Goal: Use online tool/utility: Utilize a website feature to perform a specific function

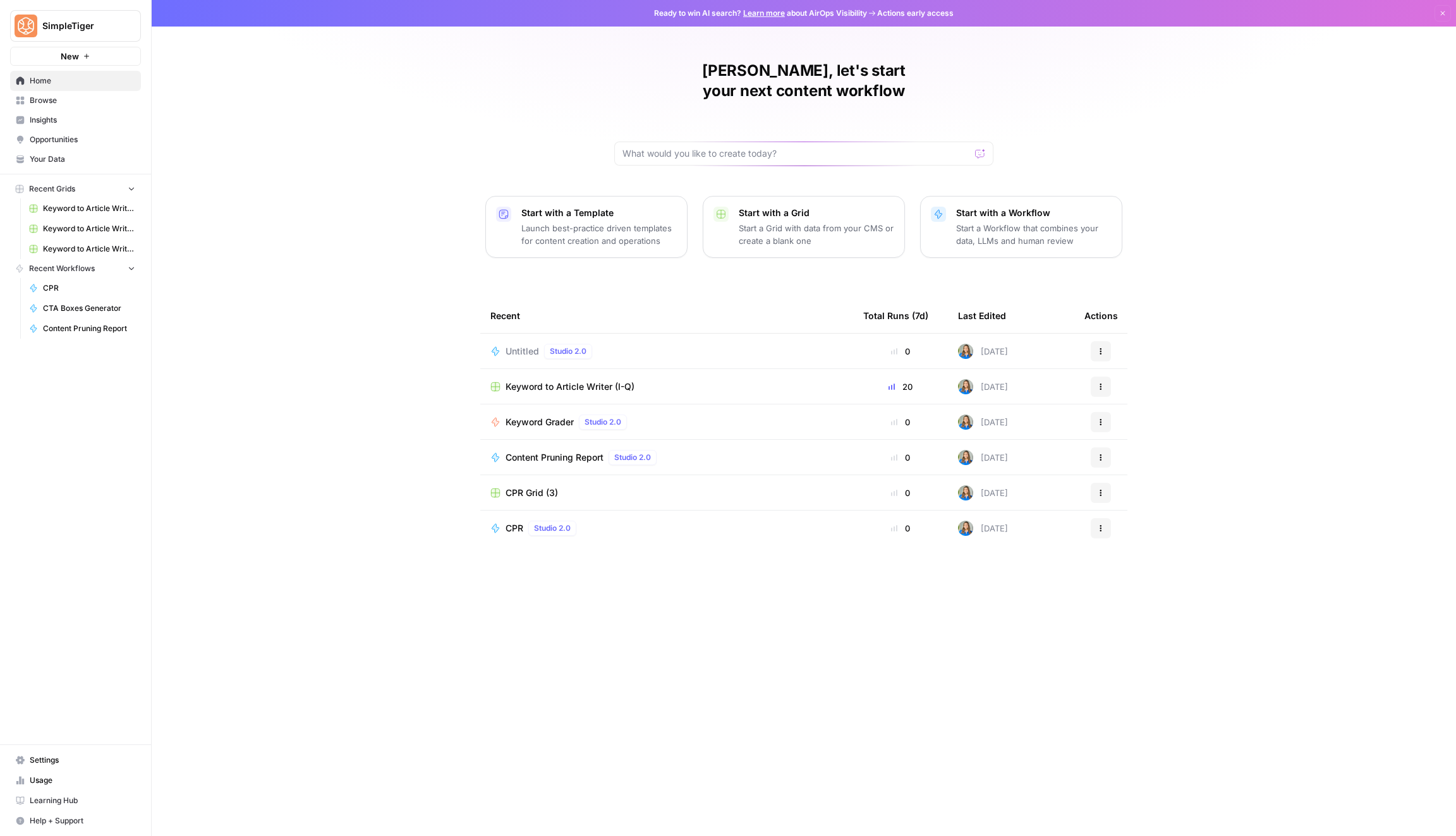
click at [68, 156] on span "Your Data" at bounding box center [83, 159] width 106 height 11
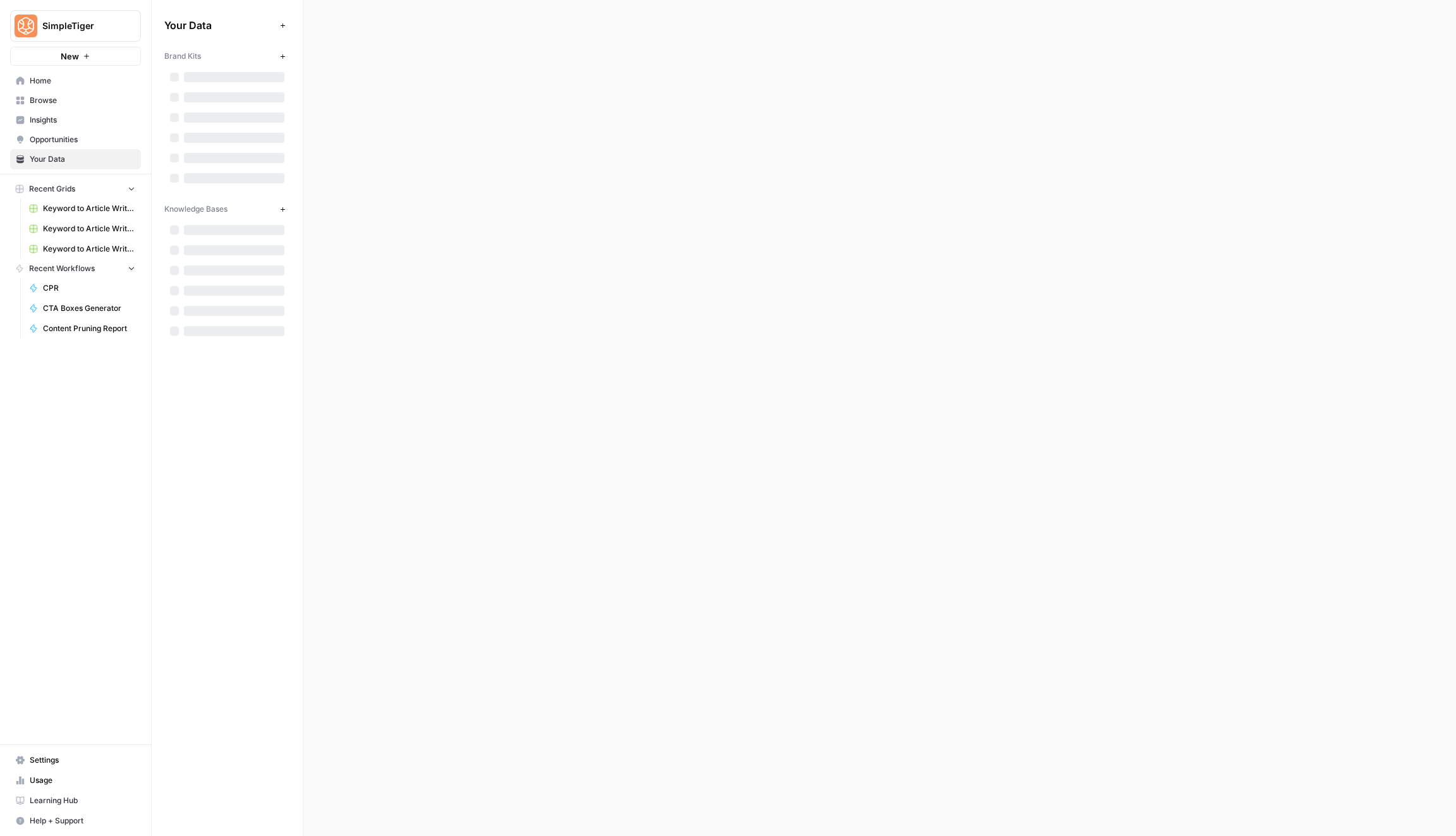
click at [76, 92] on link "Browse" at bounding box center [75, 101] width 130 height 20
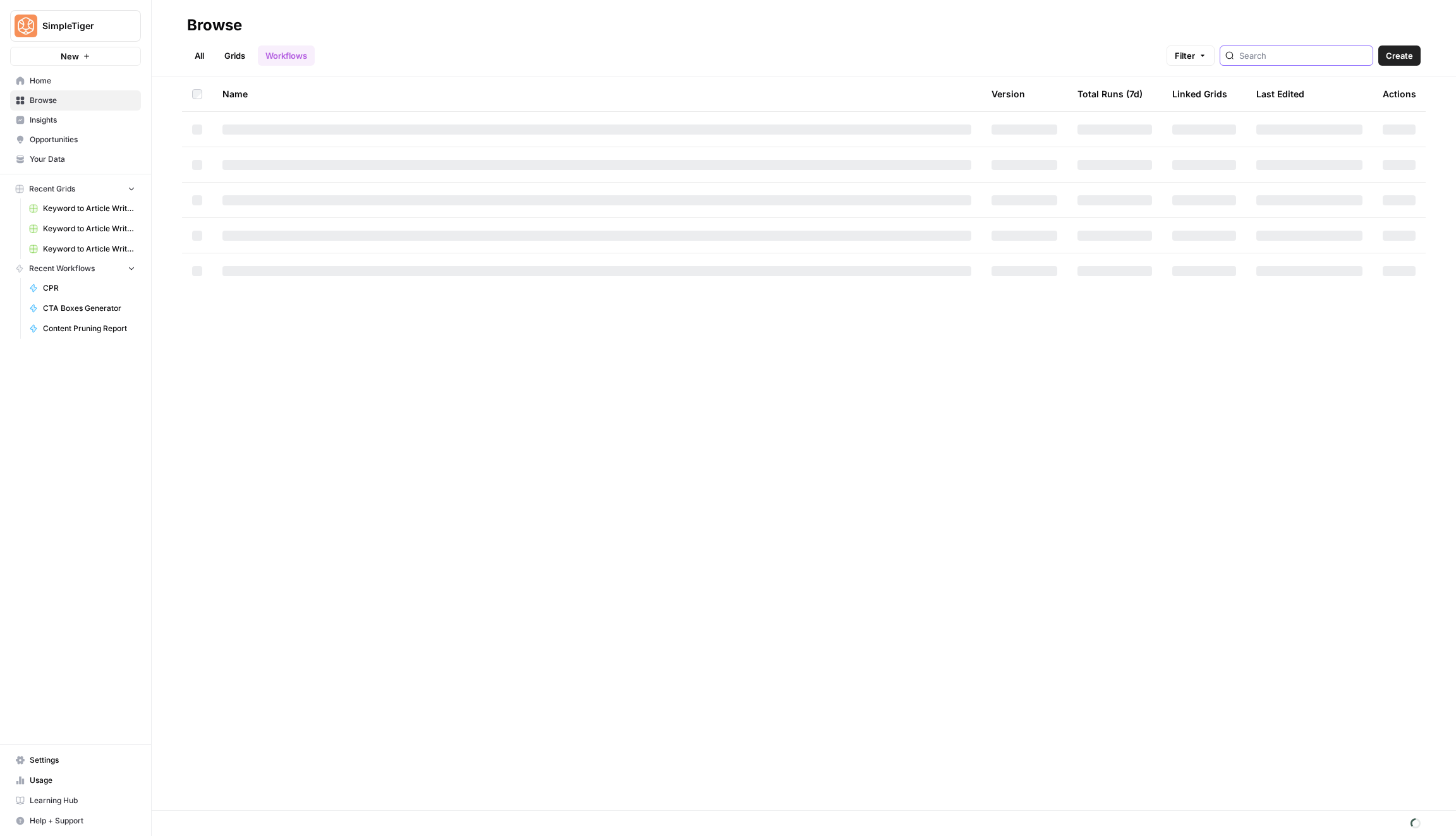
click at [1288, 50] on input "search" at bounding box center [1303, 55] width 128 height 13
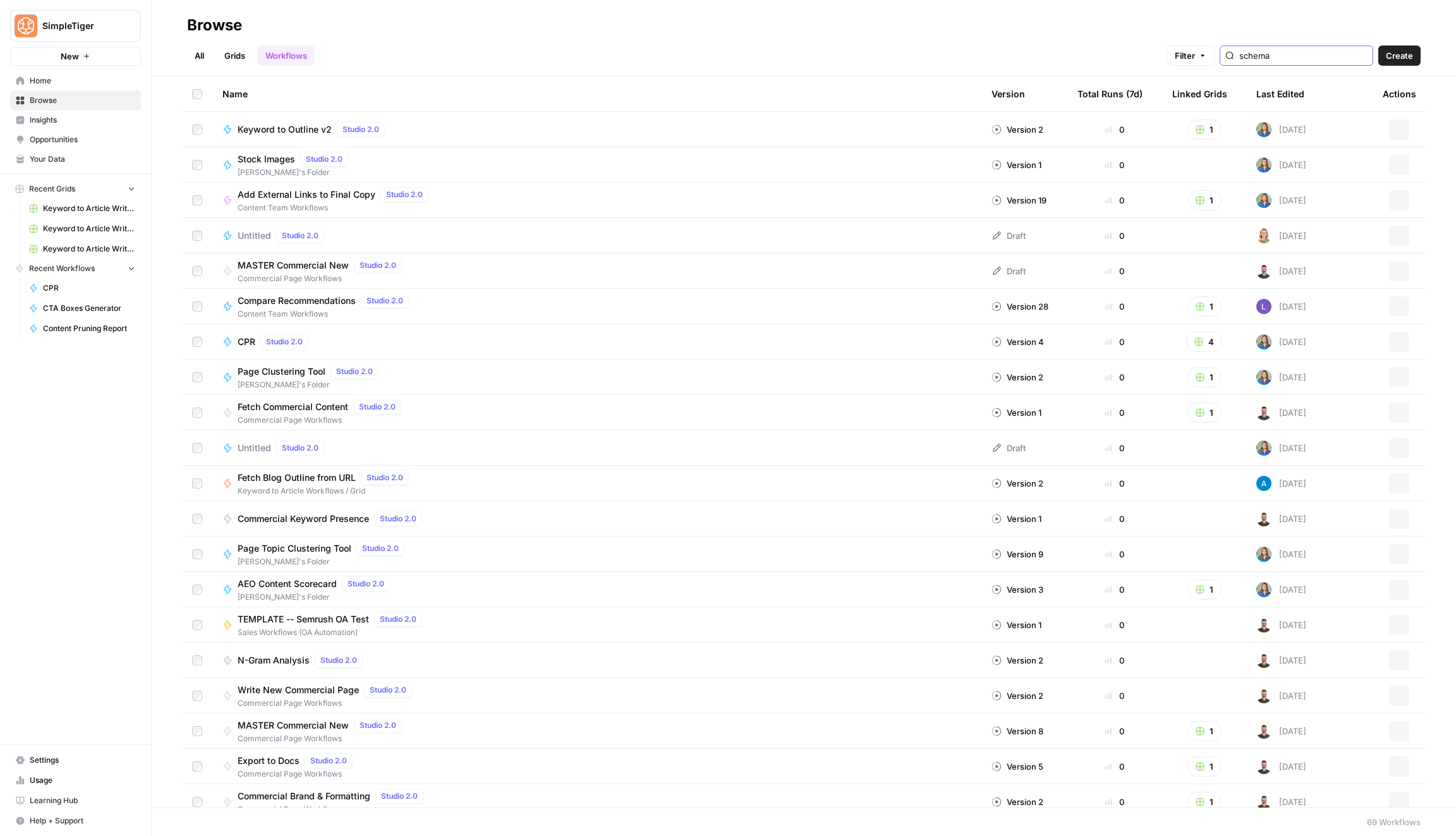
type input "schema"
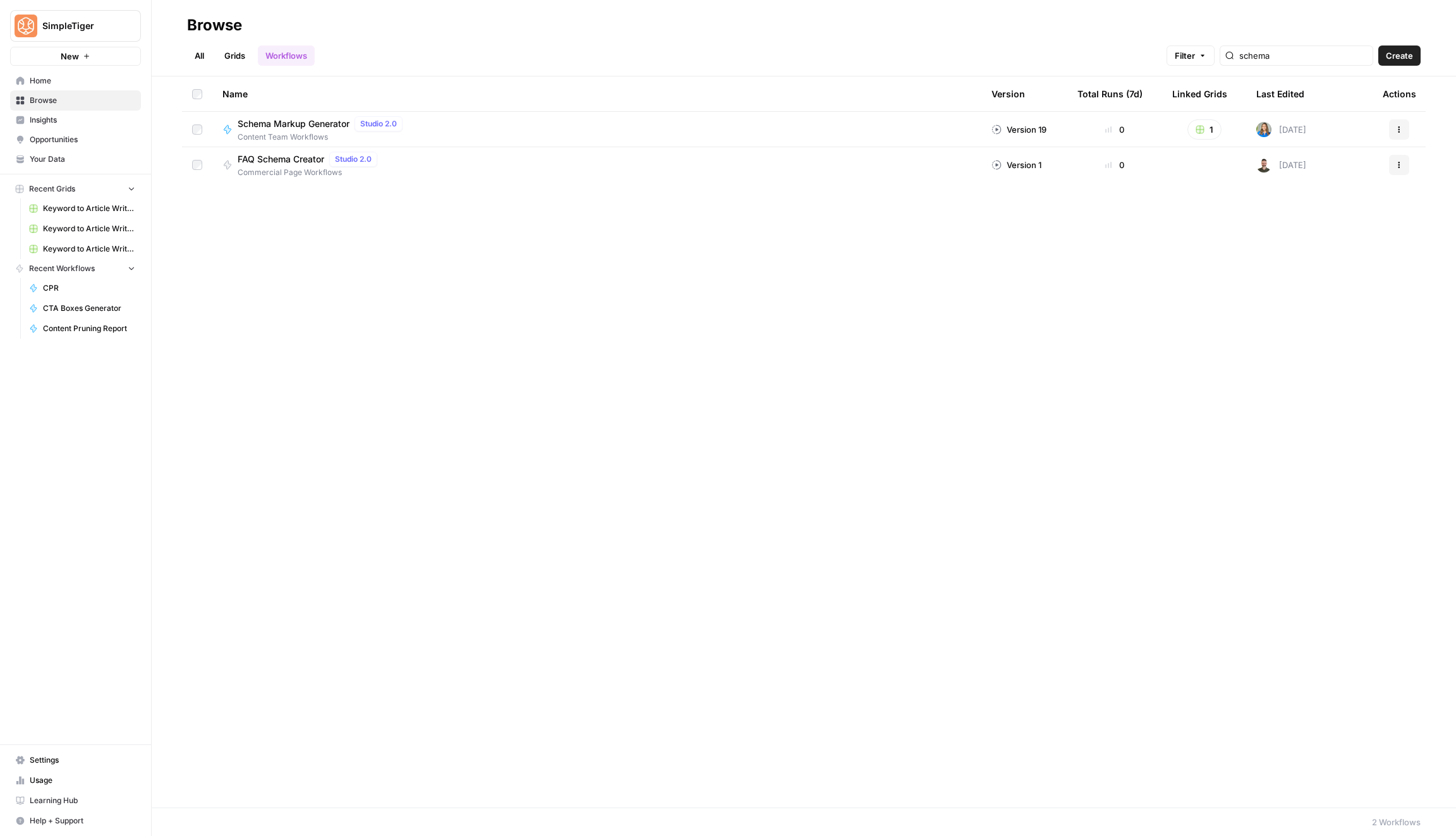
click at [286, 120] on span "Schema Markup Generator" at bounding box center [293, 124] width 112 height 13
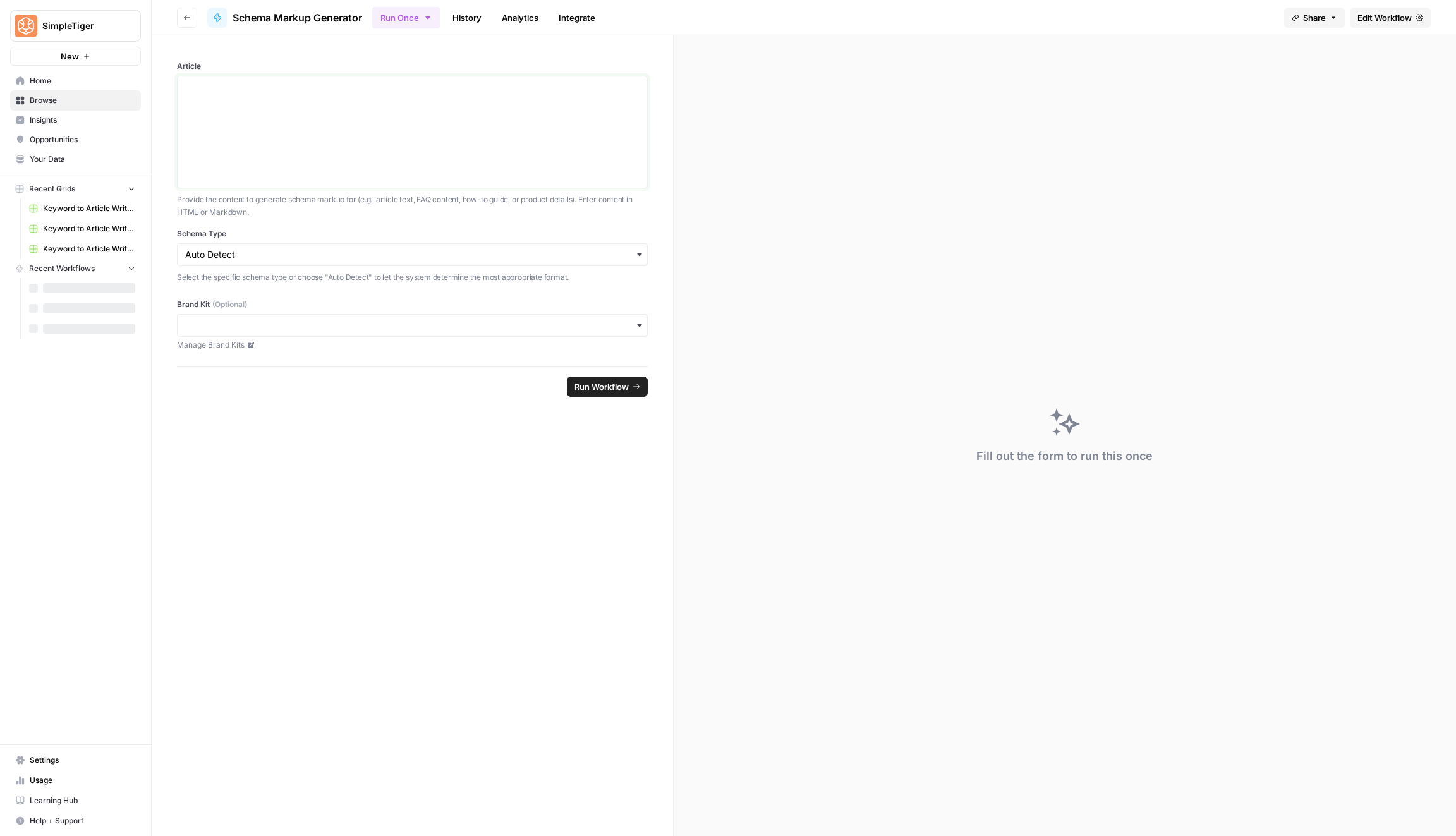
click at [355, 123] on div at bounding box center [412, 132] width 454 height 101
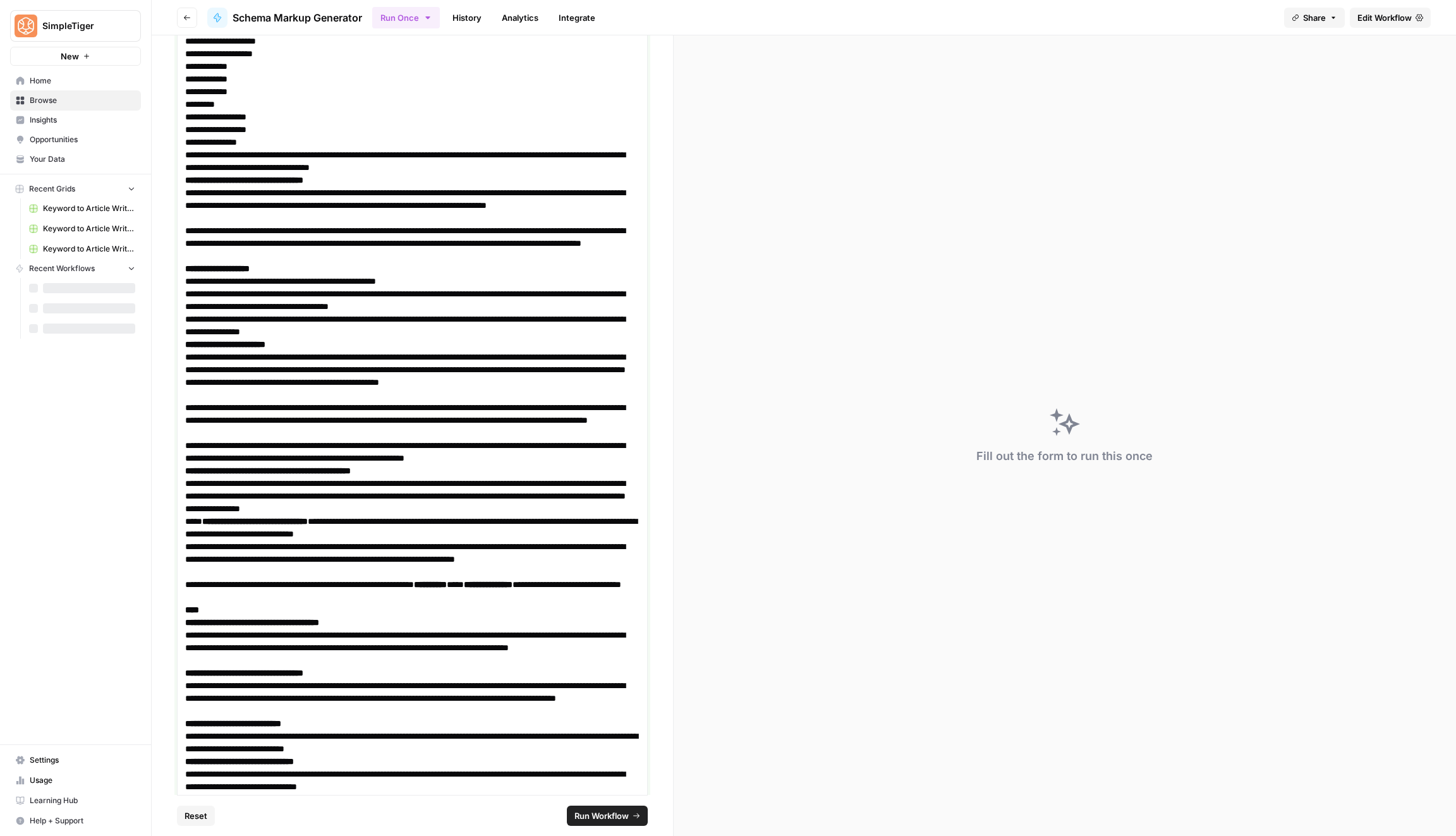
scroll to position [2462, 0]
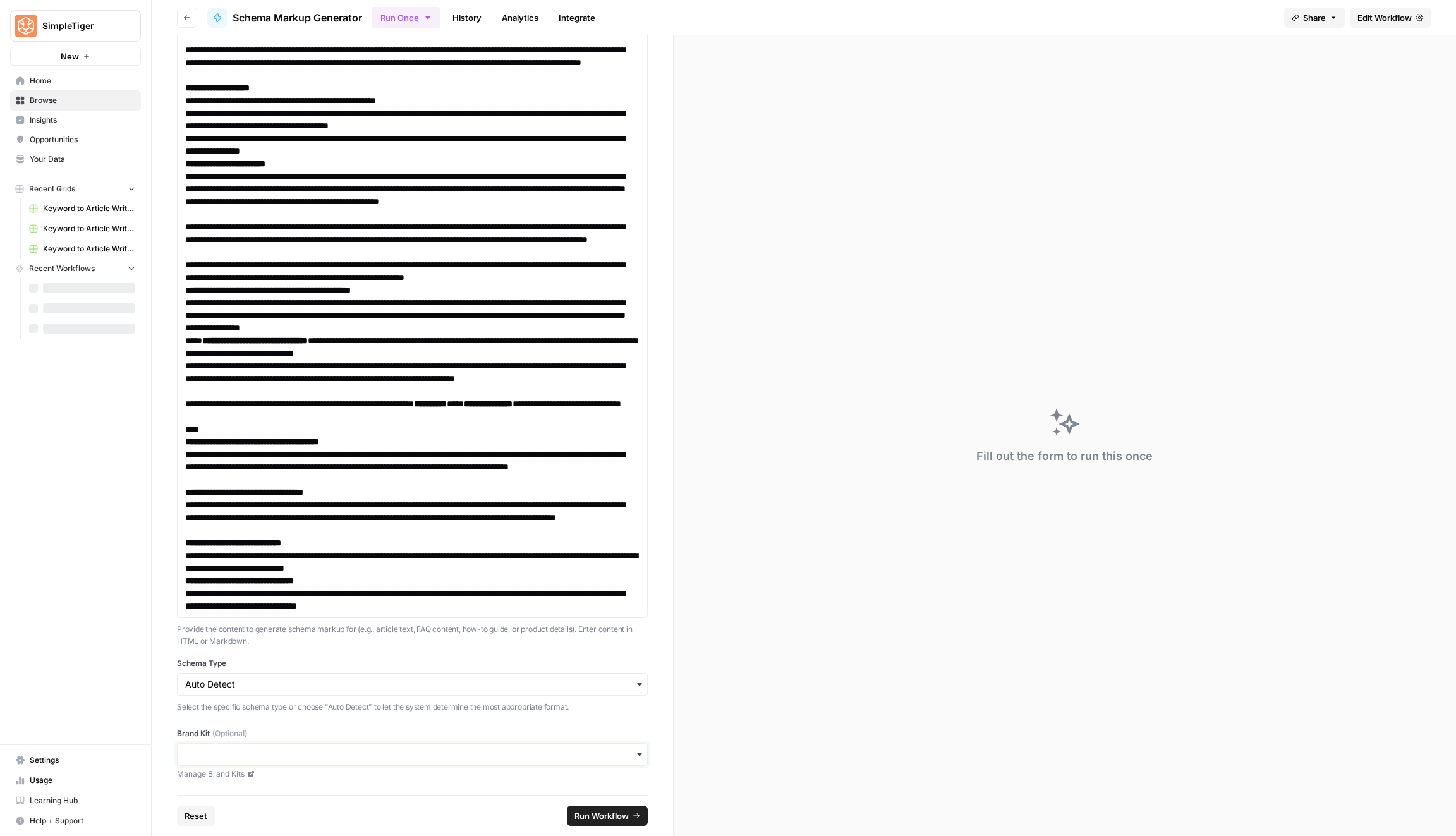
click at [573, 757] on input "Brand Kit (Optional)" at bounding box center [412, 754] width 454 height 13
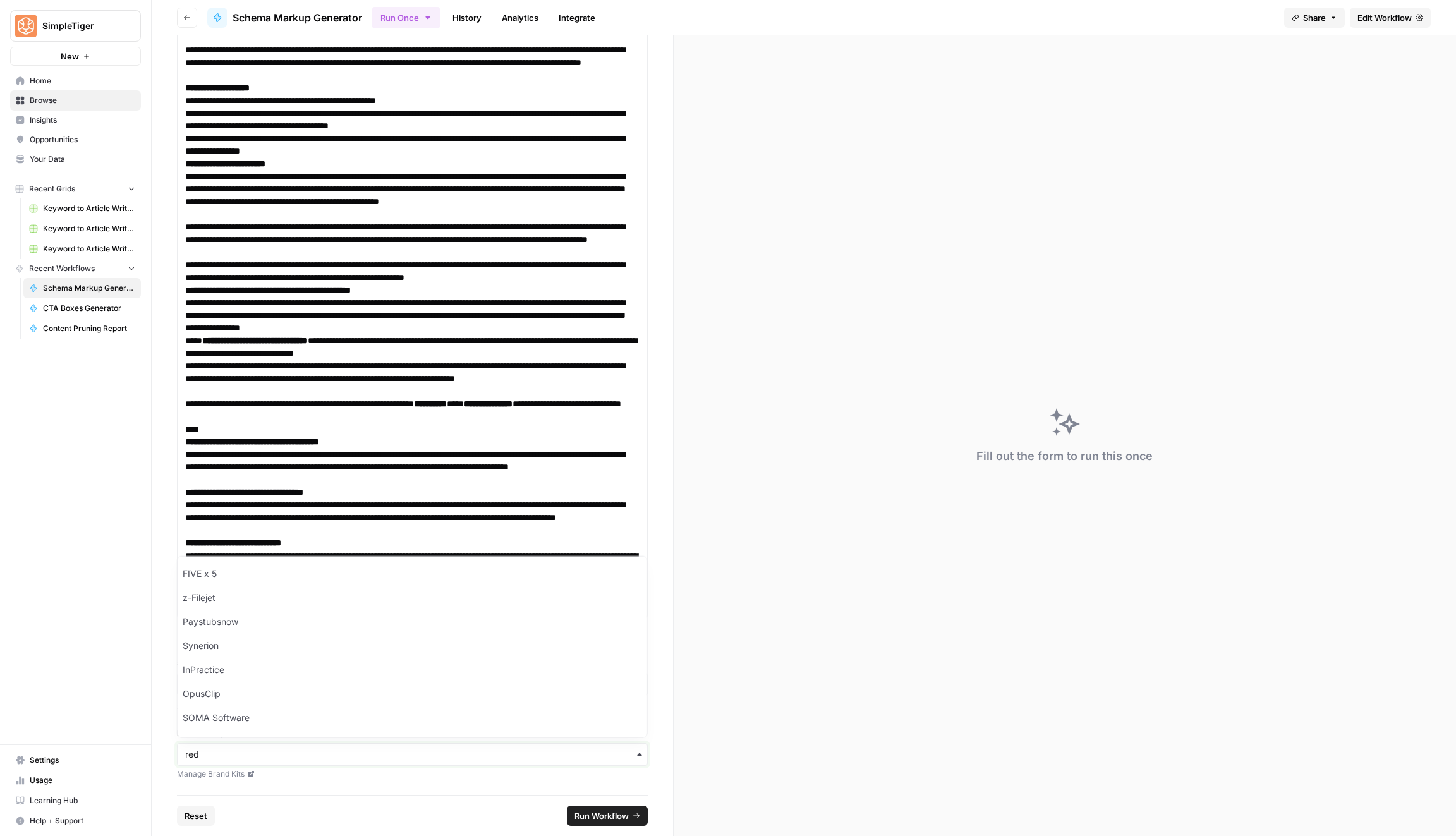
type input "red"
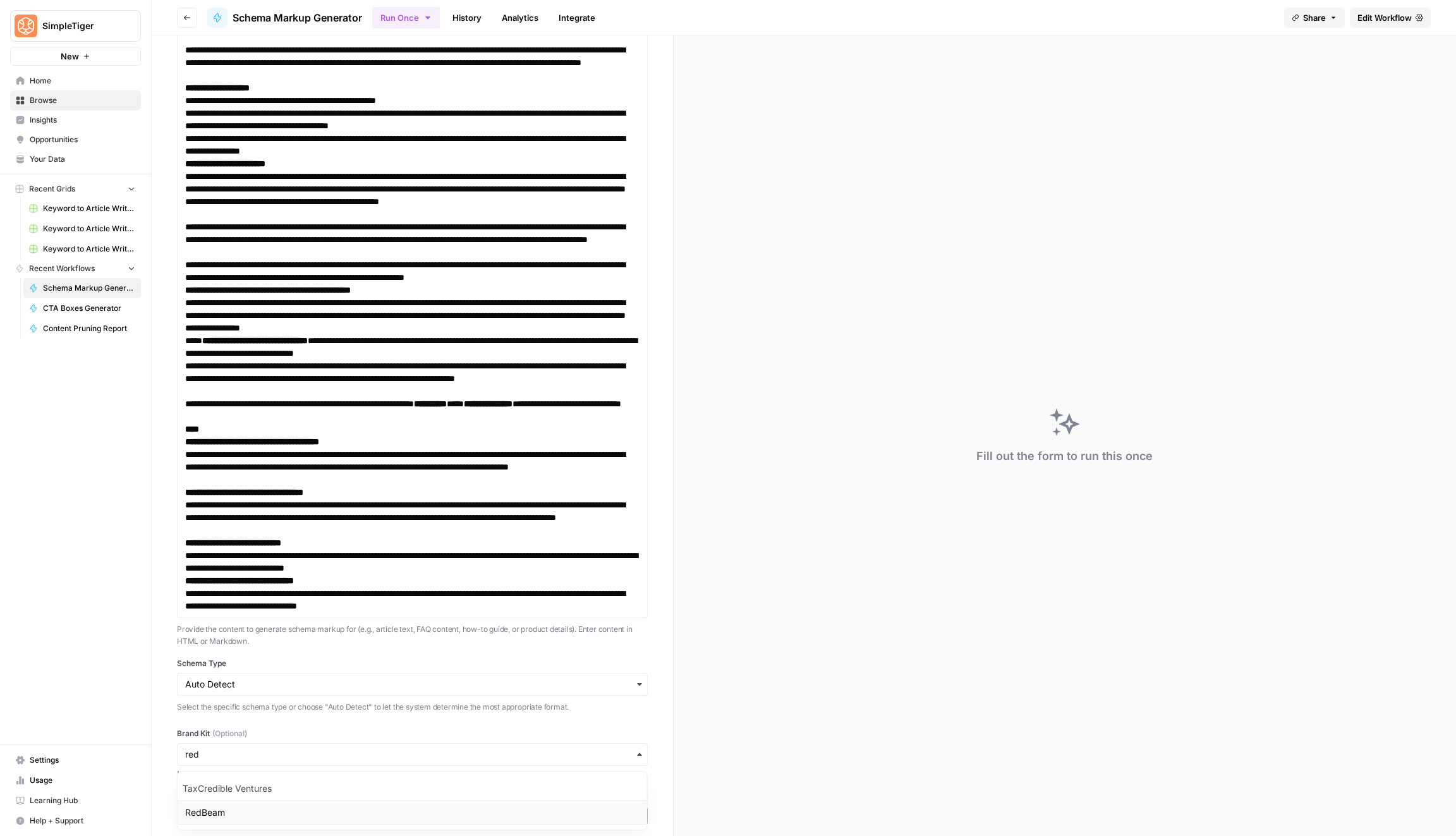
click at [534, 803] on div "RedBeam" at bounding box center [412, 812] width 470 height 24
click at [647, 811] on button "Run Workflow" at bounding box center [607, 816] width 81 height 20
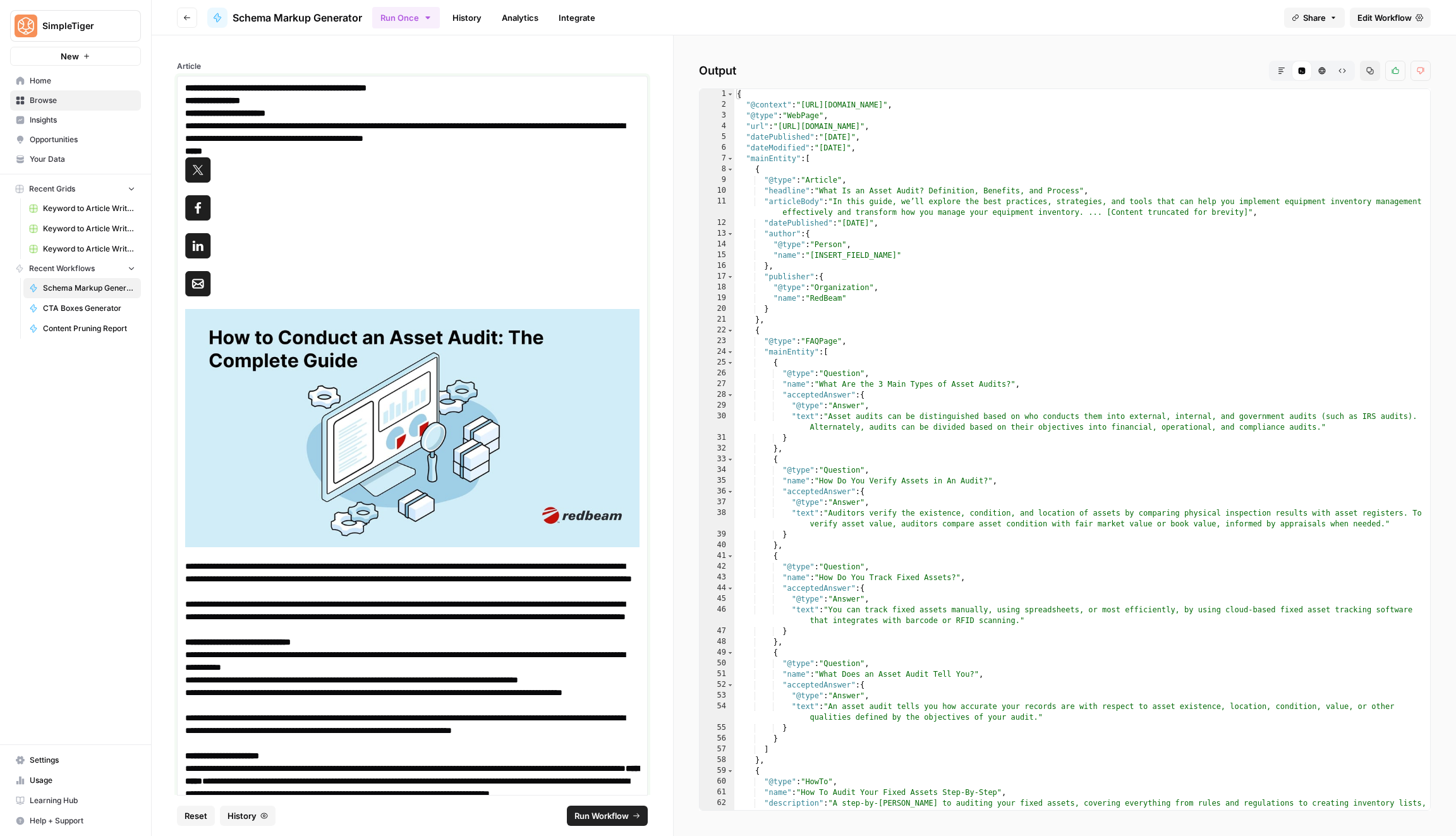
click at [367, 91] on strong "**********" at bounding box center [275, 88] width 182 height 9
copy strong "**********"
